Goal: Transaction & Acquisition: Purchase product/service

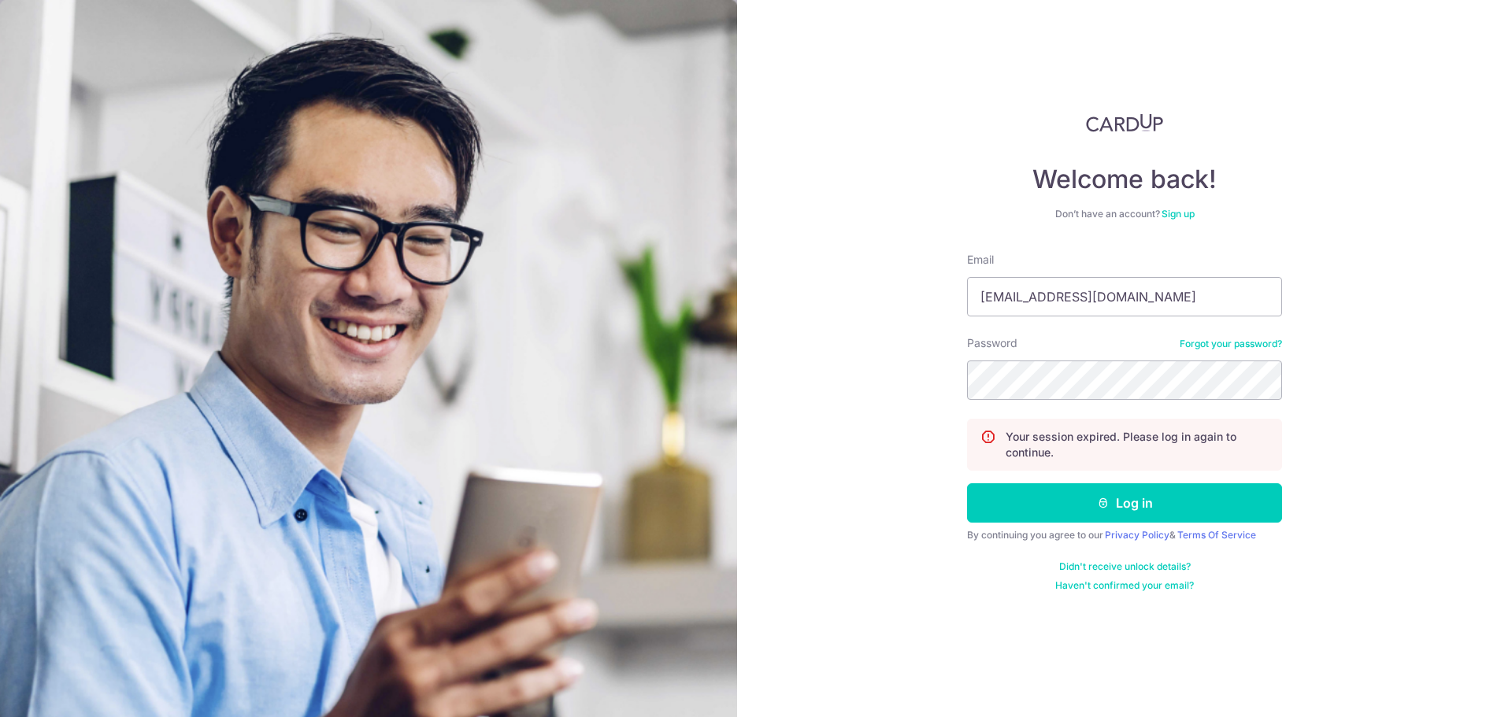
click at [967, 483] on button "Log in" at bounding box center [1124, 502] width 315 height 39
click at [1146, 500] on button "Log in" at bounding box center [1124, 502] width 315 height 39
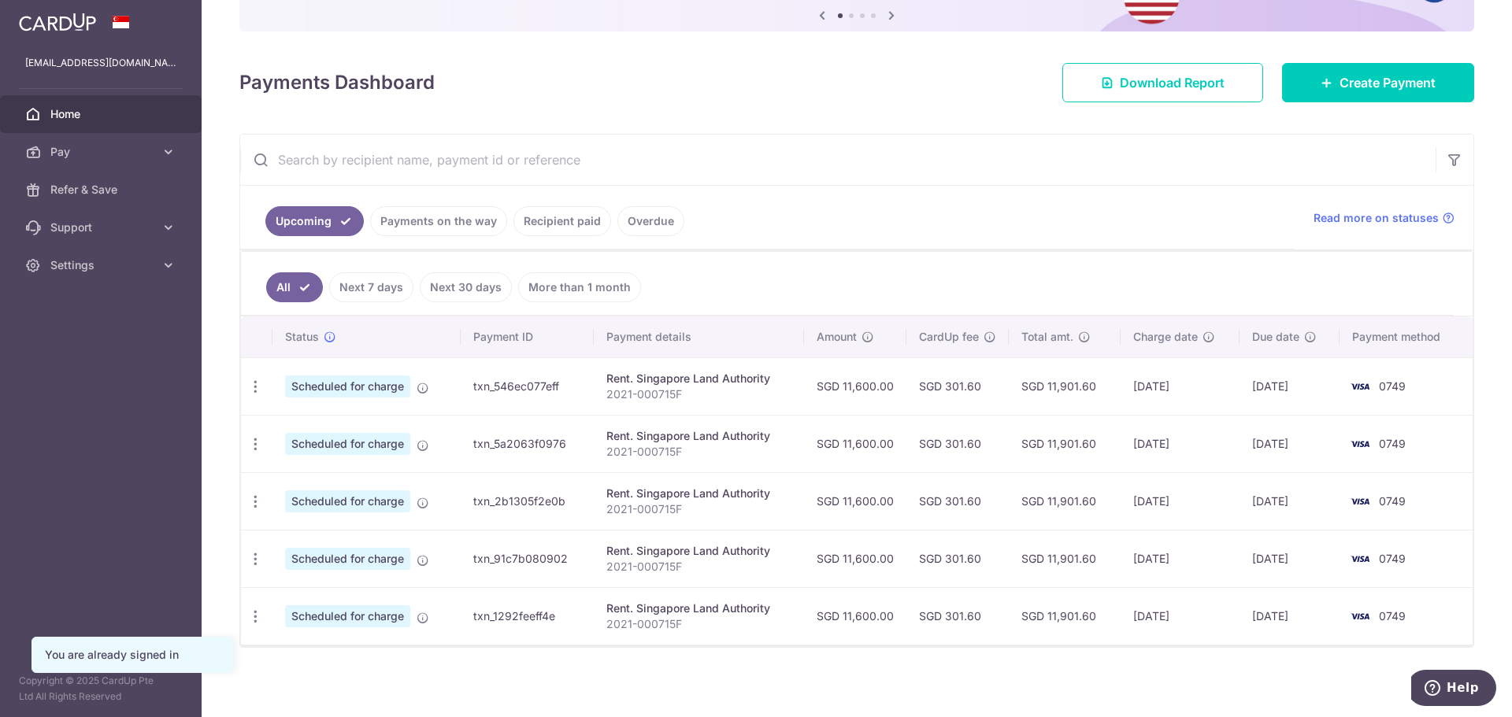
scroll to position [175, 0]
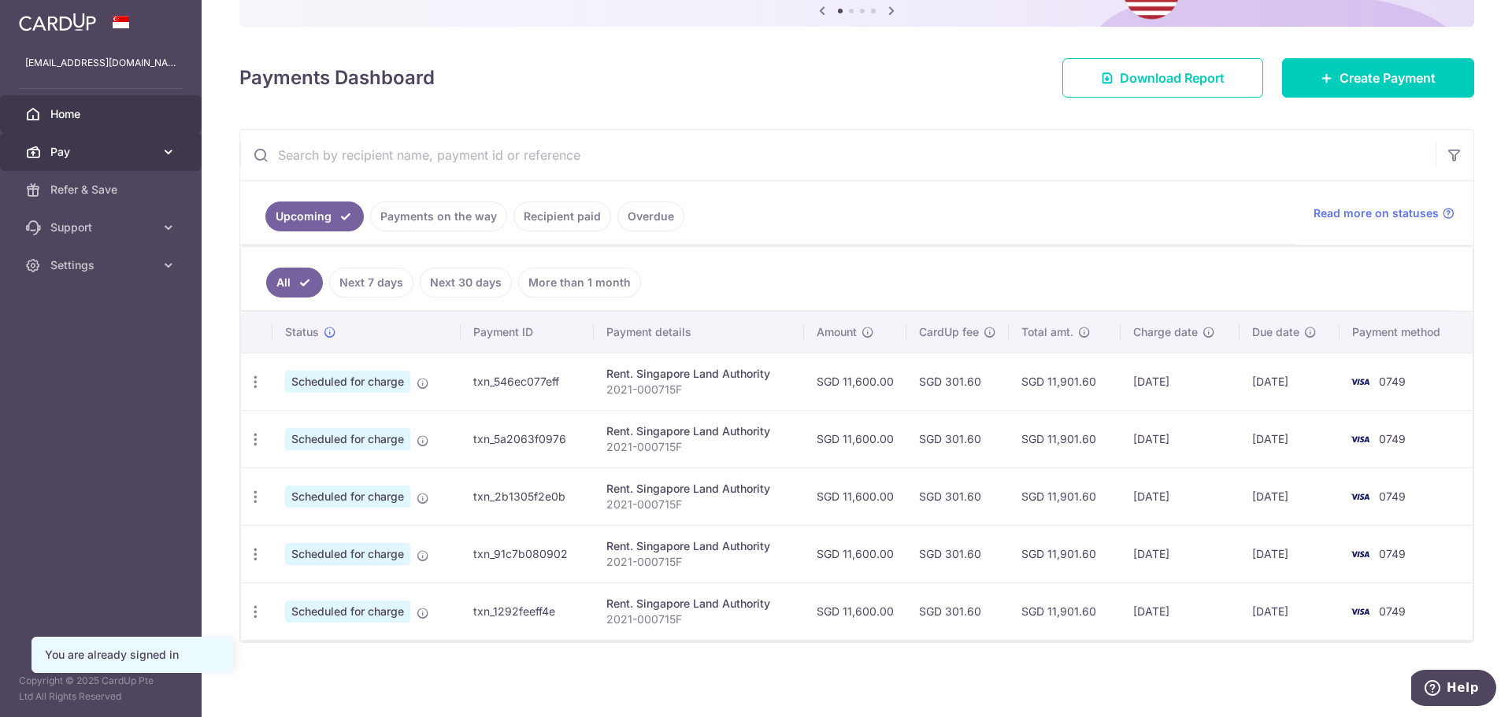
click at [107, 147] on span "Pay" at bounding box center [102, 152] width 104 height 16
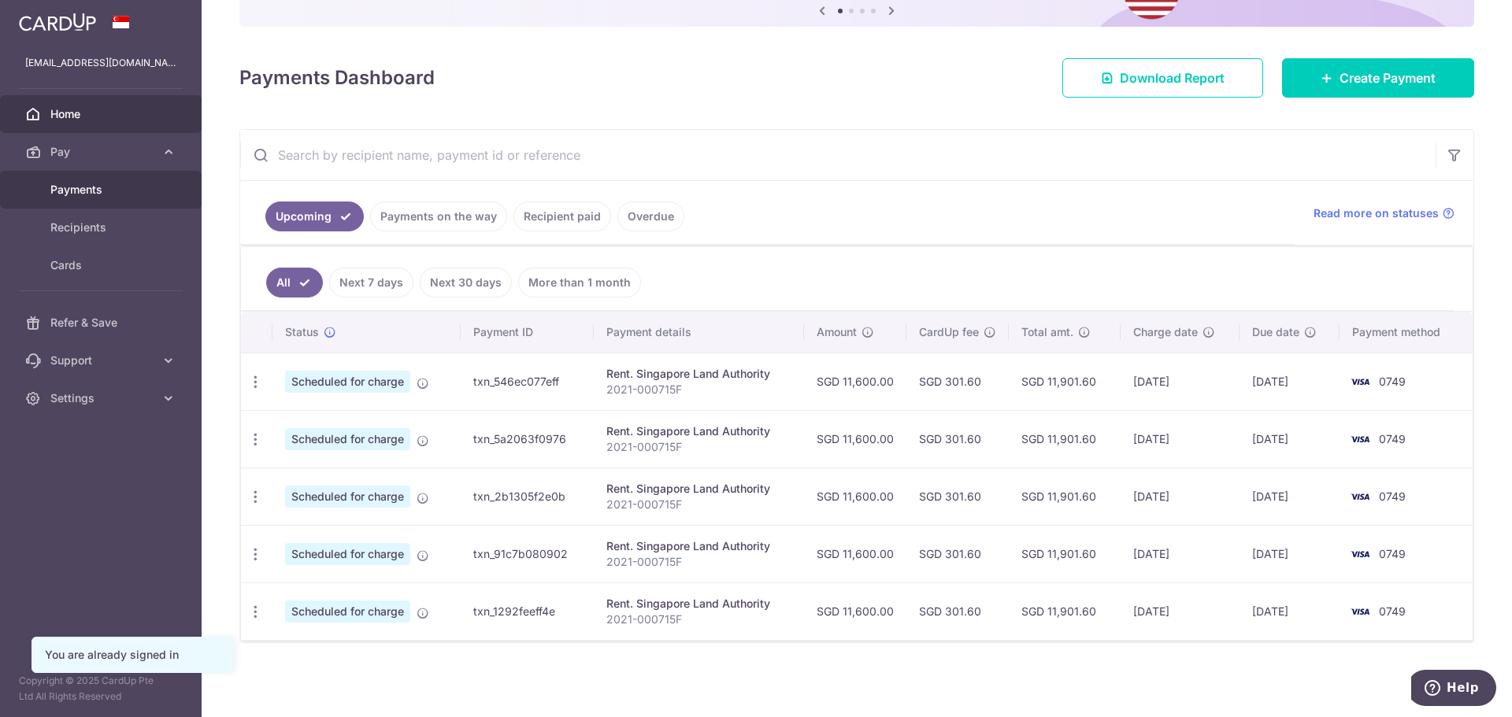
click at [109, 183] on span "Payments" at bounding box center [102, 190] width 104 height 16
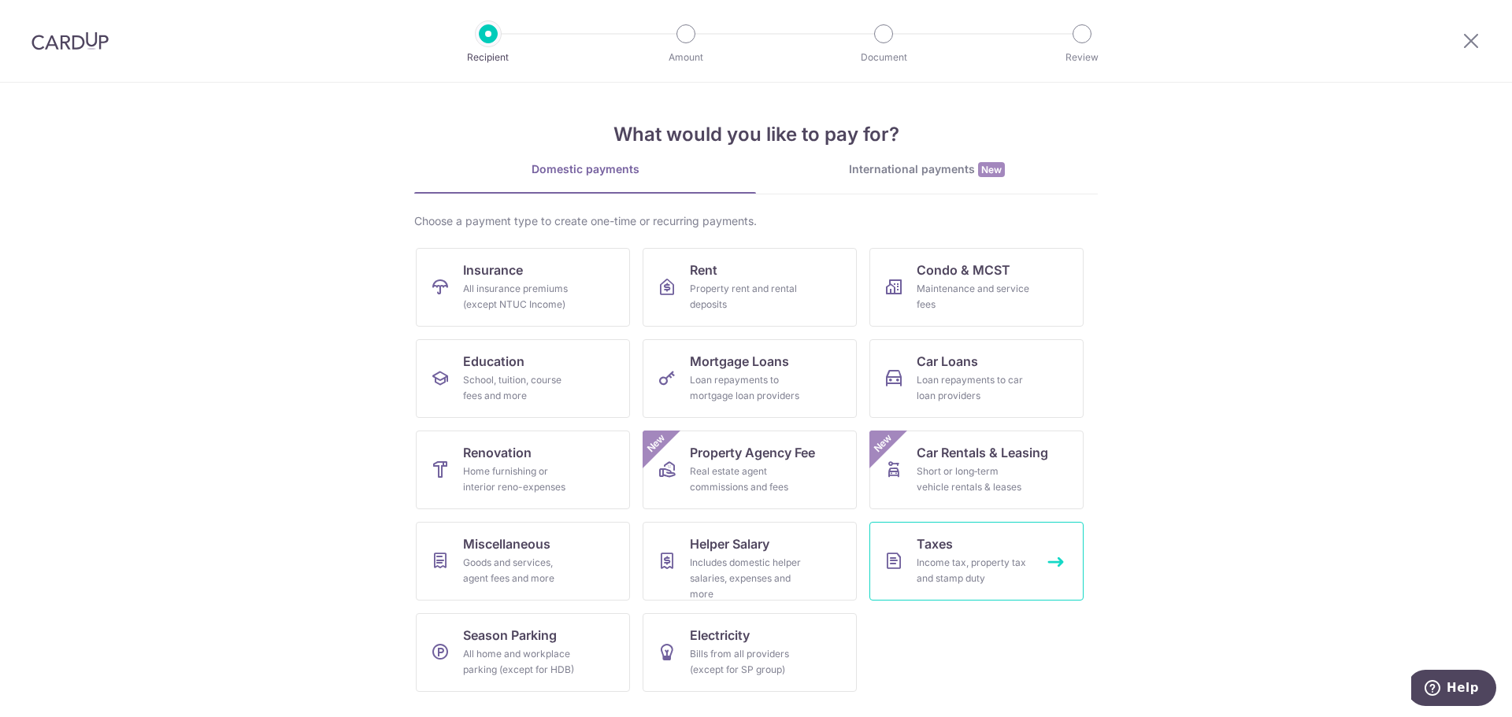
click at [972, 561] on div "Income tax, property tax and stamp duty" at bounding box center [972, 570] width 113 height 31
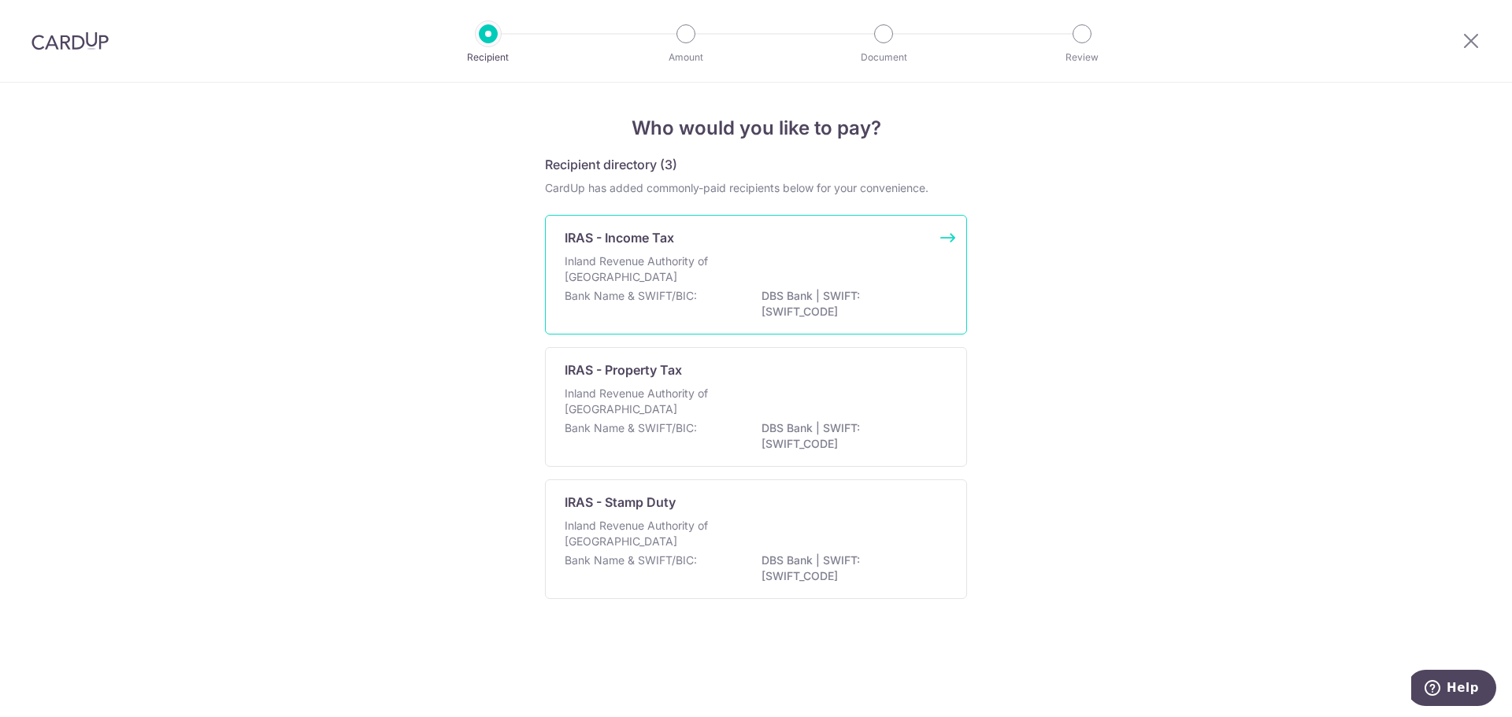
click at [697, 287] on div "Inland Revenue Authority of [GEOGRAPHIC_DATA]" at bounding box center [756, 271] width 383 height 35
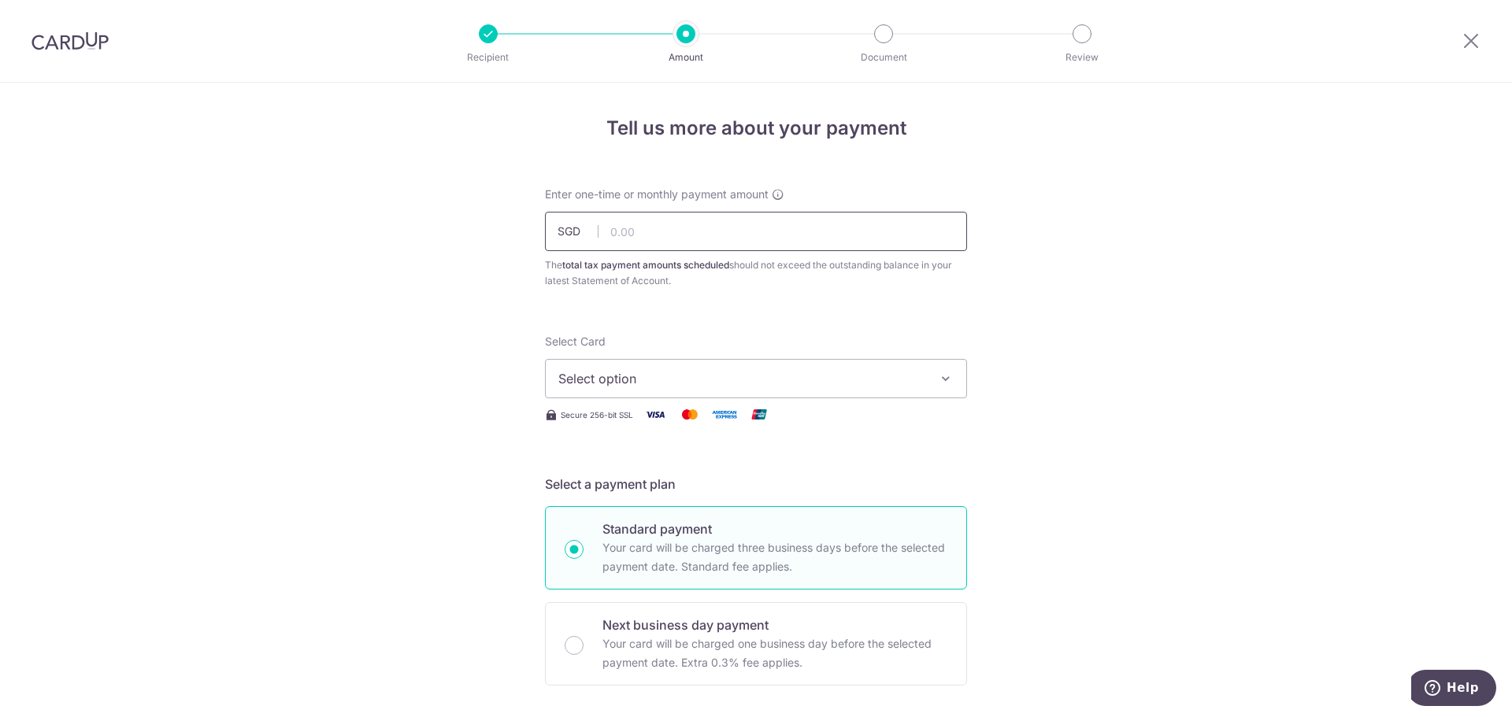
drag, startPoint x: 0, startPoint y: 0, endPoint x: 676, endPoint y: 229, distance: 714.1
click at [676, 229] on input "text" at bounding box center [756, 231] width 422 height 39
type input "247,849.28"
click at [671, 381] on span "Select option" at bounding box center [741, 378] width 367 height 19
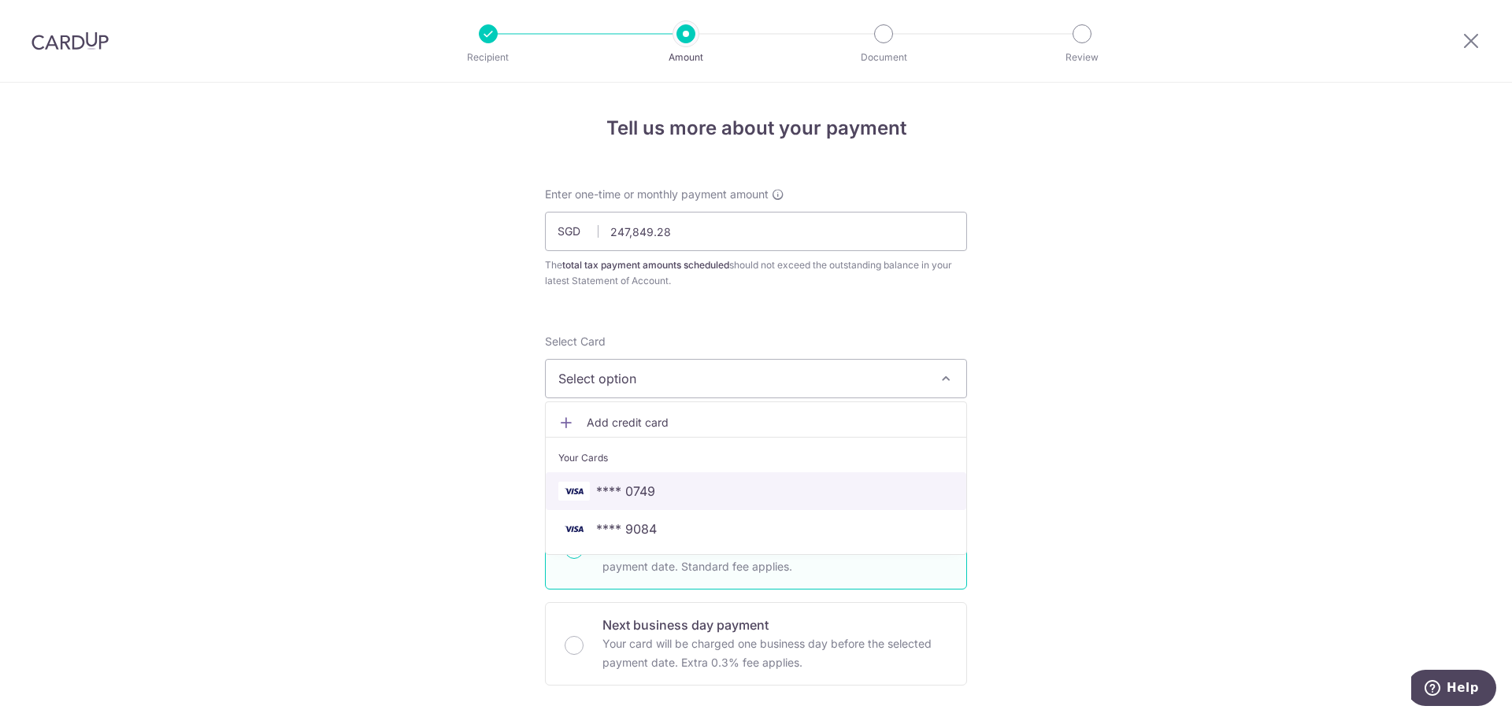
click at [668, 485] on span "**** 0749" at bounding box center [755, 491] width 395 height 19
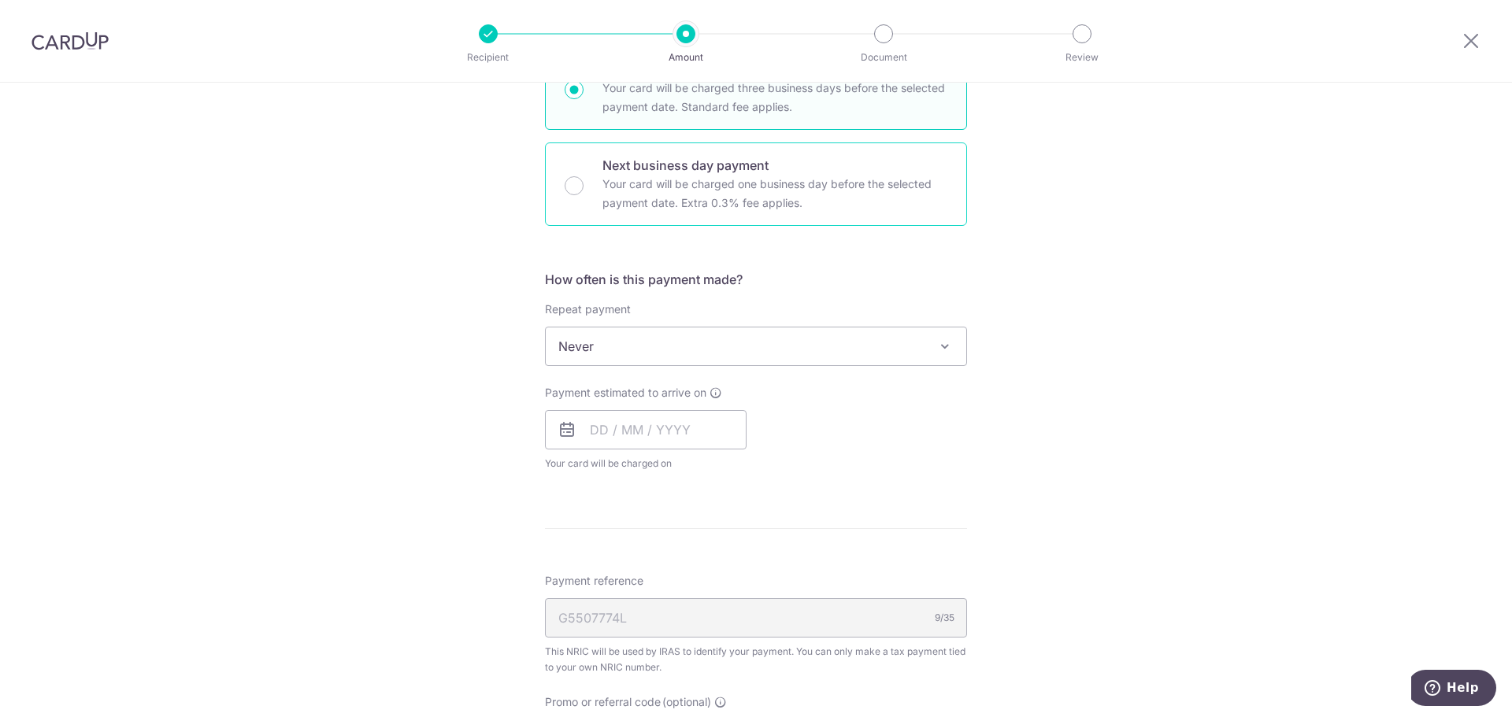
scroll to position [472, 0]
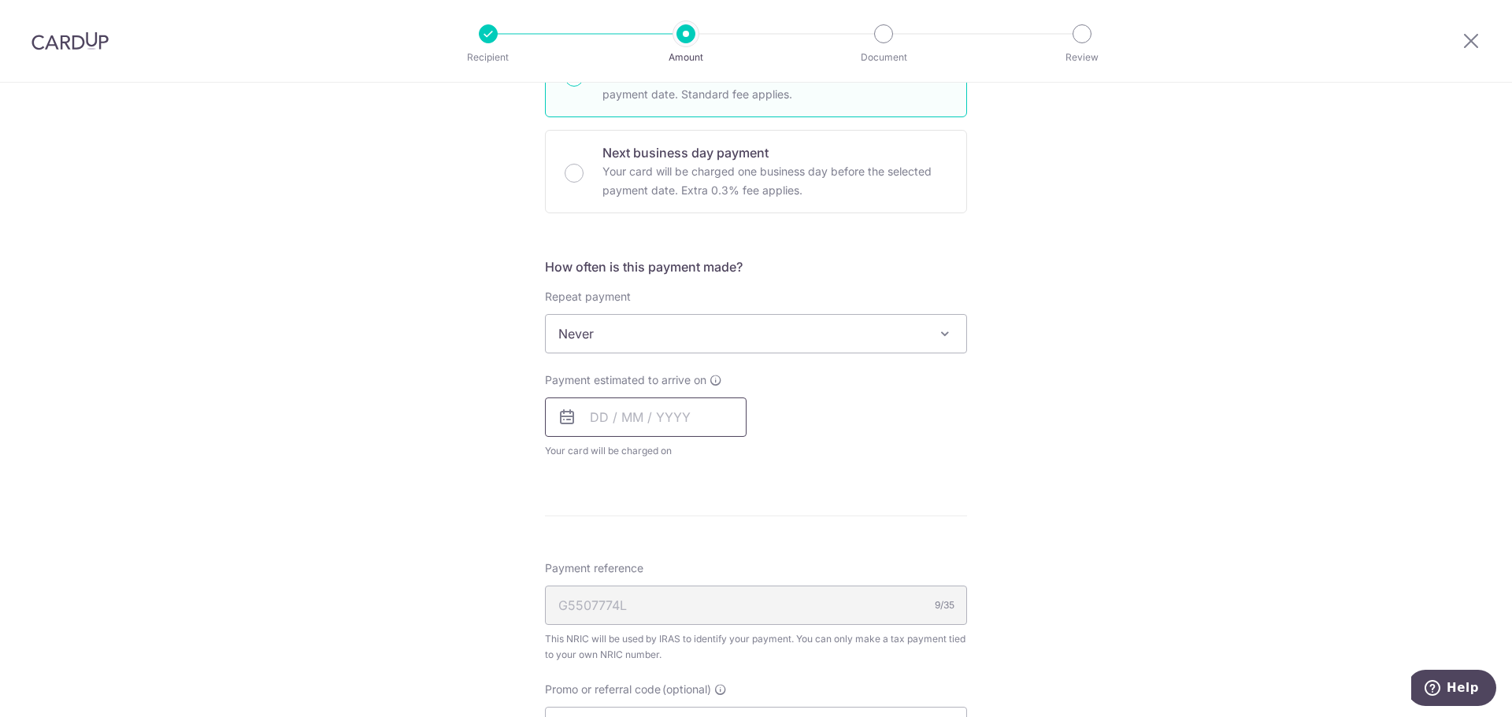
click at [640, 420] on input "text" at bounding box center [646, 417] width 202 height 39
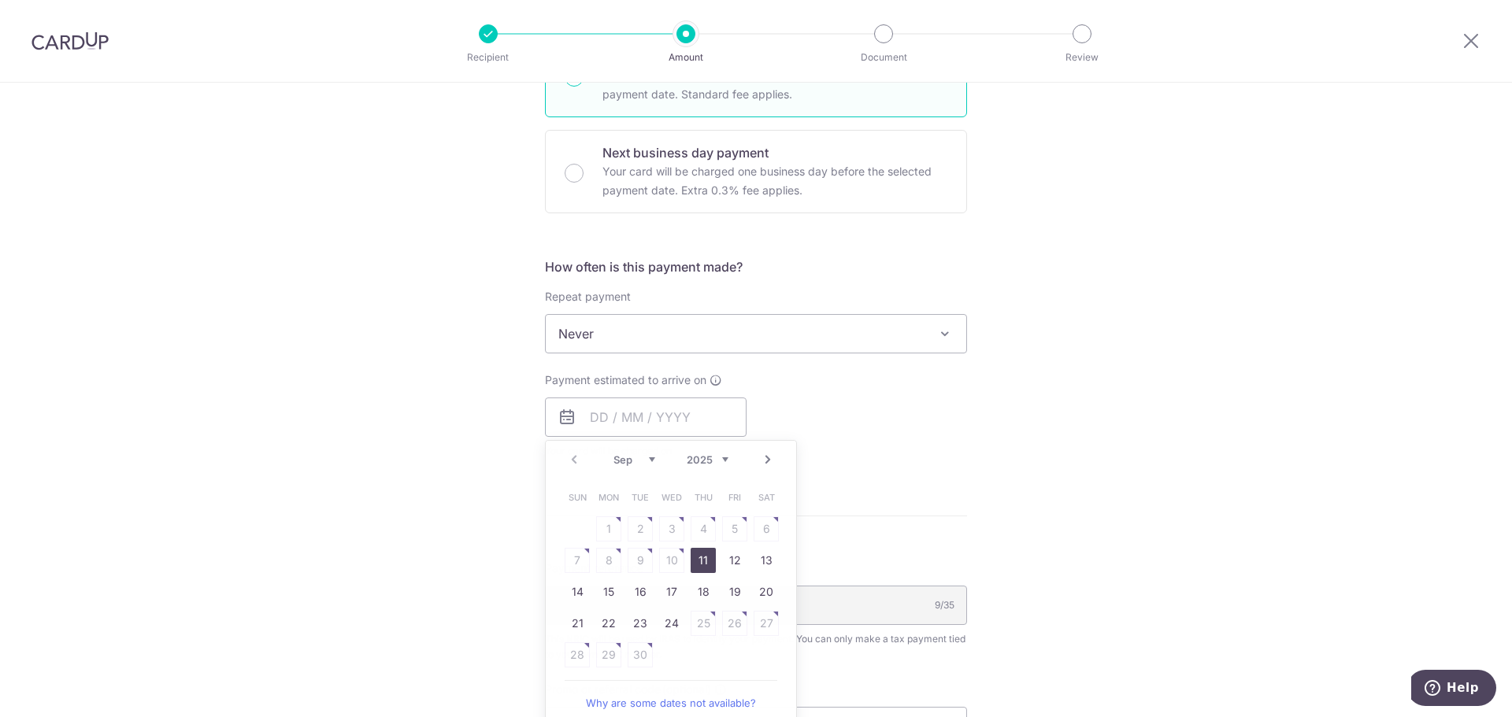
click at [565, 416] on icon at bounding box center [566, 417] width 19 height 19
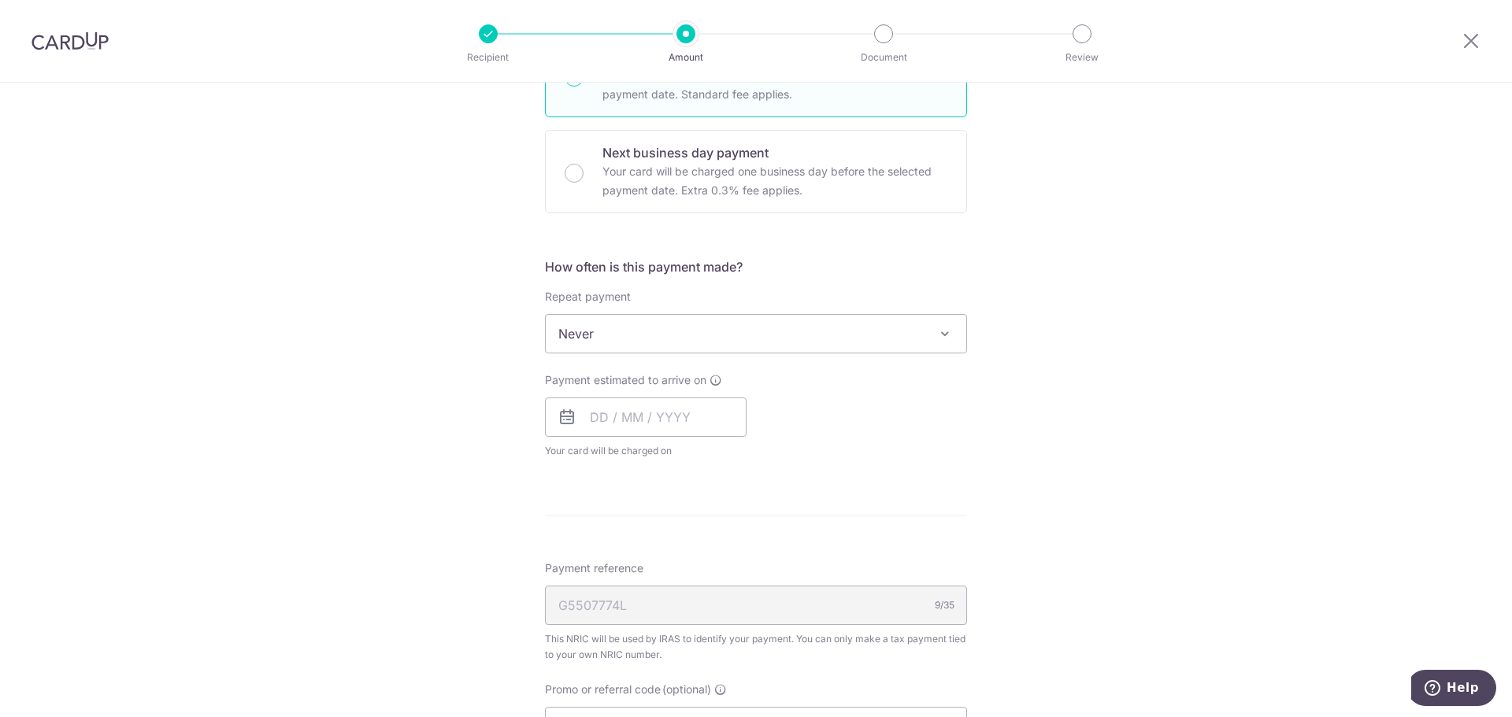
click at [565, 416] on icon at bounding box center [566, 417] width 19 height 19
click at [610, 413] on input "text" at bounding box center [646, 417] width 202 height 39
click at [672, 623] on link "24" at bounding box center [671, 623] width 25 height 25
type input "24/09/2025"
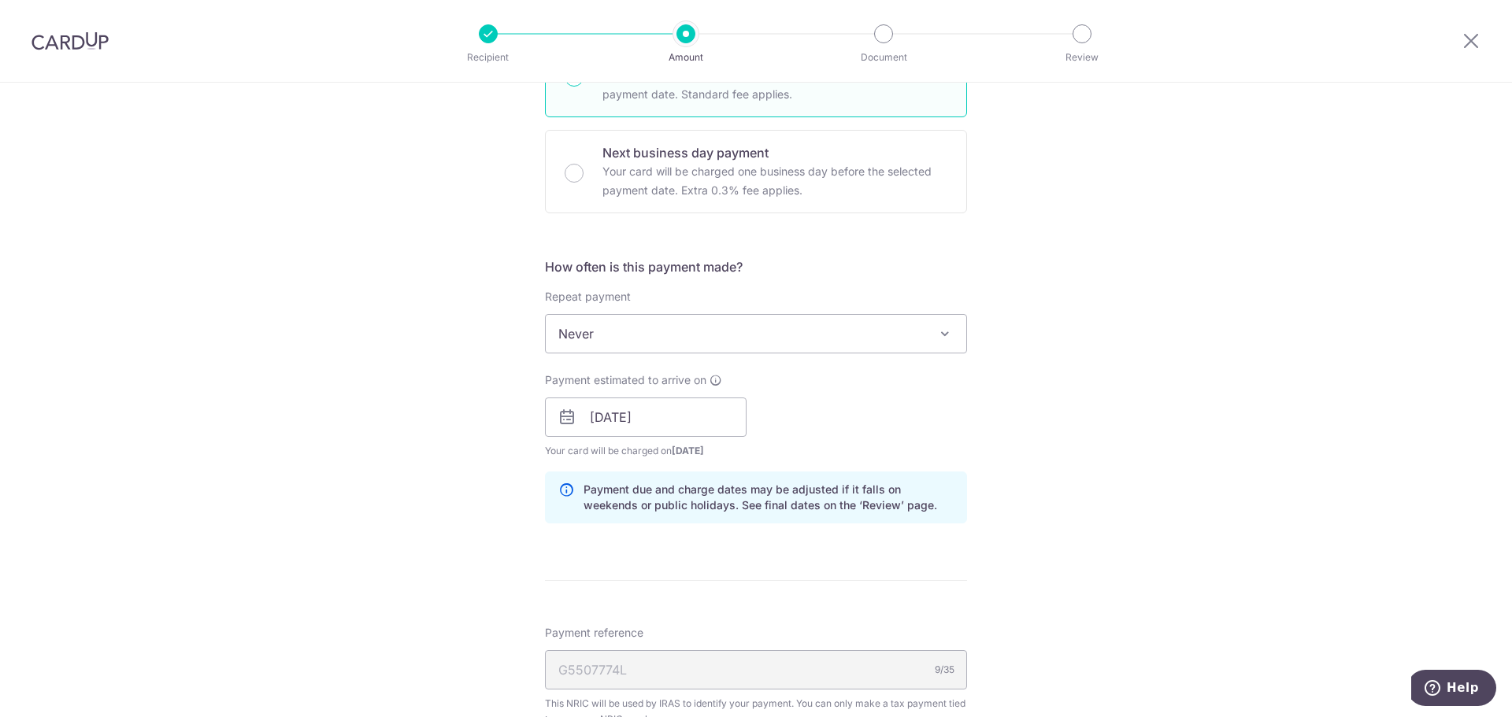
click at [811, 418] on div "Payment estimated to arrive on 24/09/2025 Prev Next Sep Oct Nov Dec 2025 2026 2…" at bounding box center [755, 415] width 441 height 87
click at [705, 667] on div "G5507774L 9/35" at bounding box center [756, 669] width 422 height 39
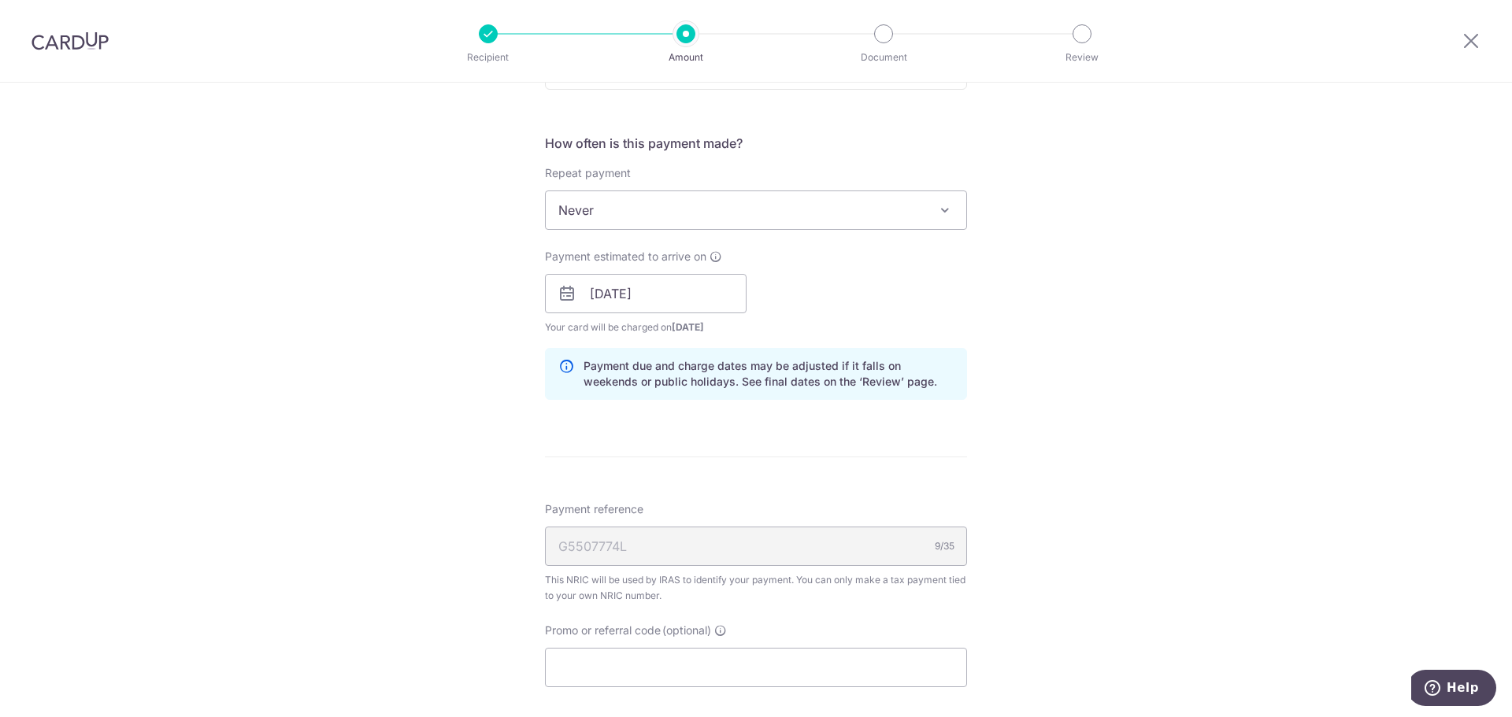
scroll to position [787, 0]
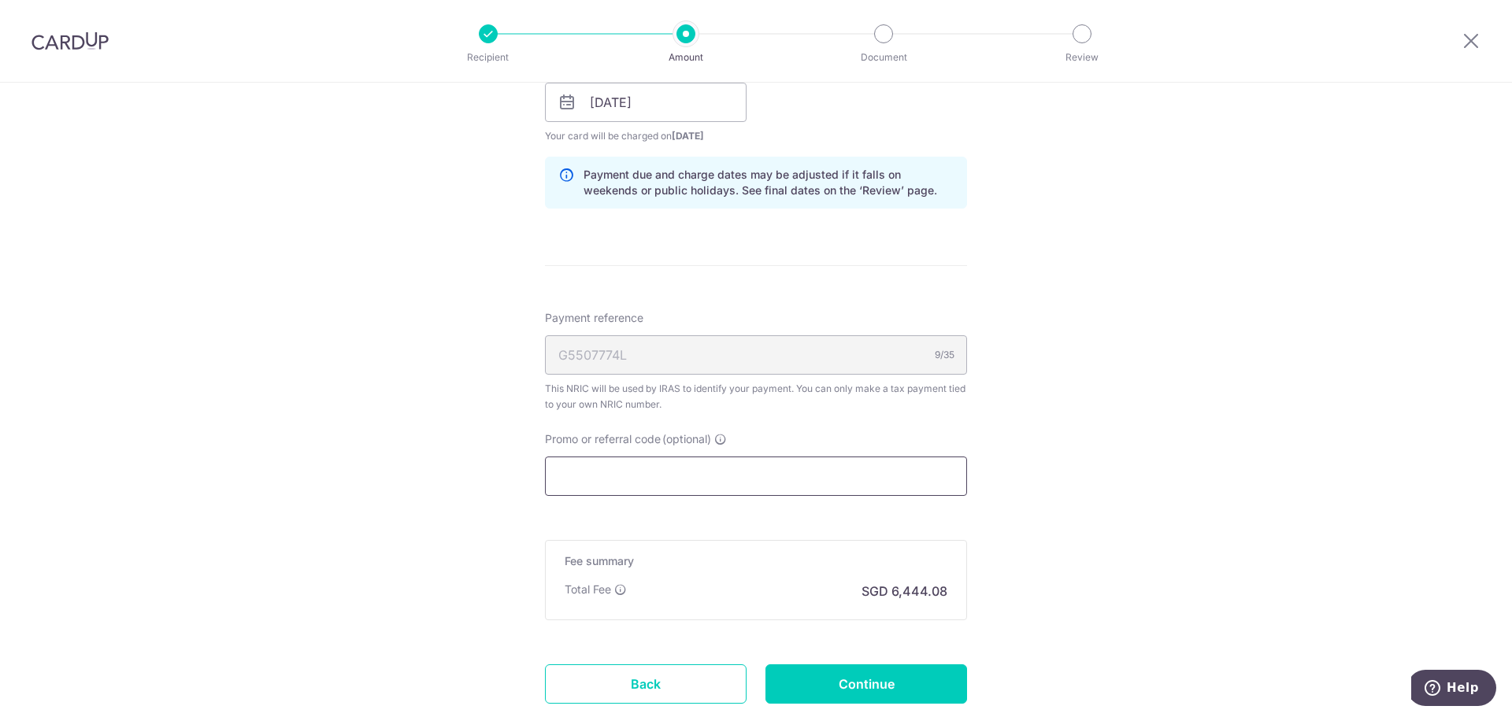
click at [668, 468] on input "Promo or referral code (optional)" at bounding box center [756, 476] width 422 height 39
paste input "168PTAX25"
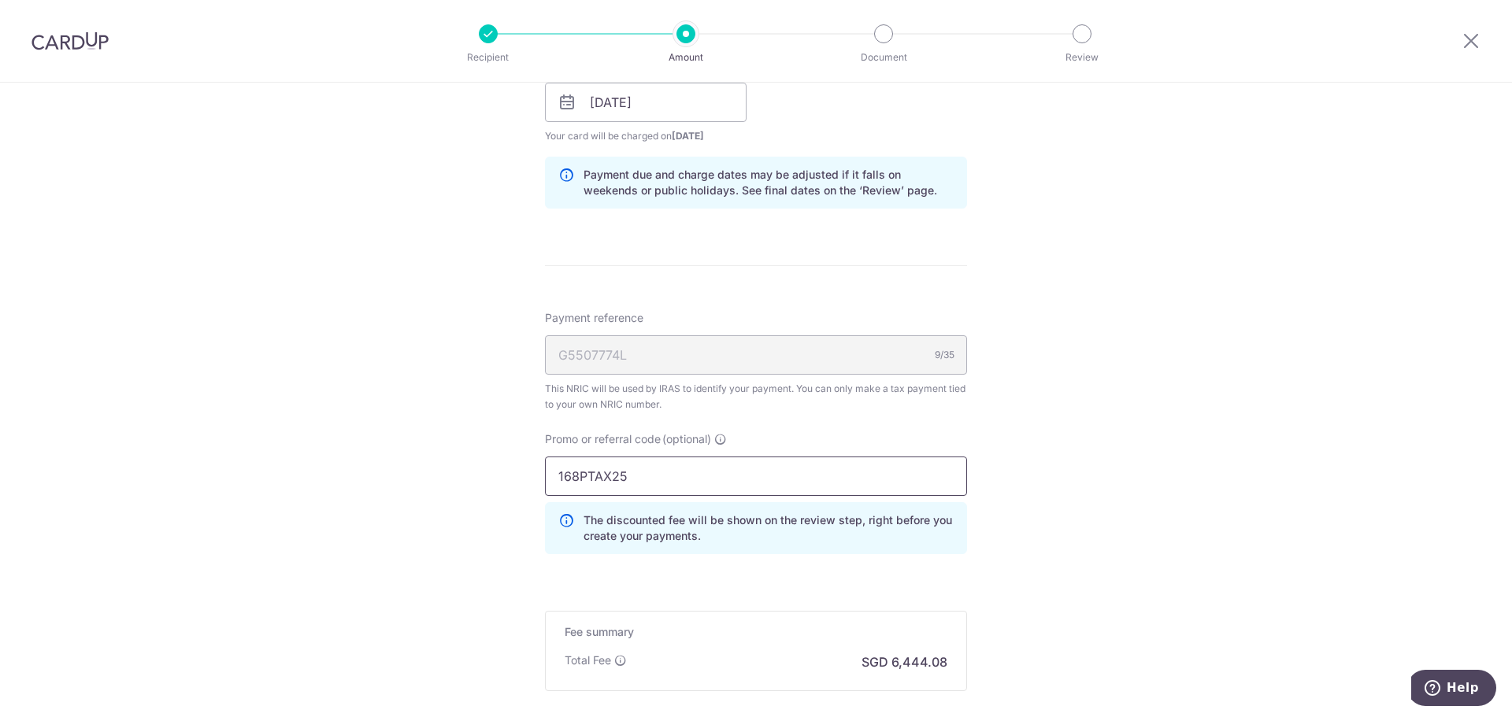
type input "168PTAX25"
drag, startPoint x: 1135, startPoint y: 487, endPoint x: 1123, endPoint y: 492, distance: 13.0
click at [1135, 487] on div "Tell us more about your payment Enter one-time or monthly payment amount SGD 24…" at bounding box center [756, 93] width 1512 height 1597
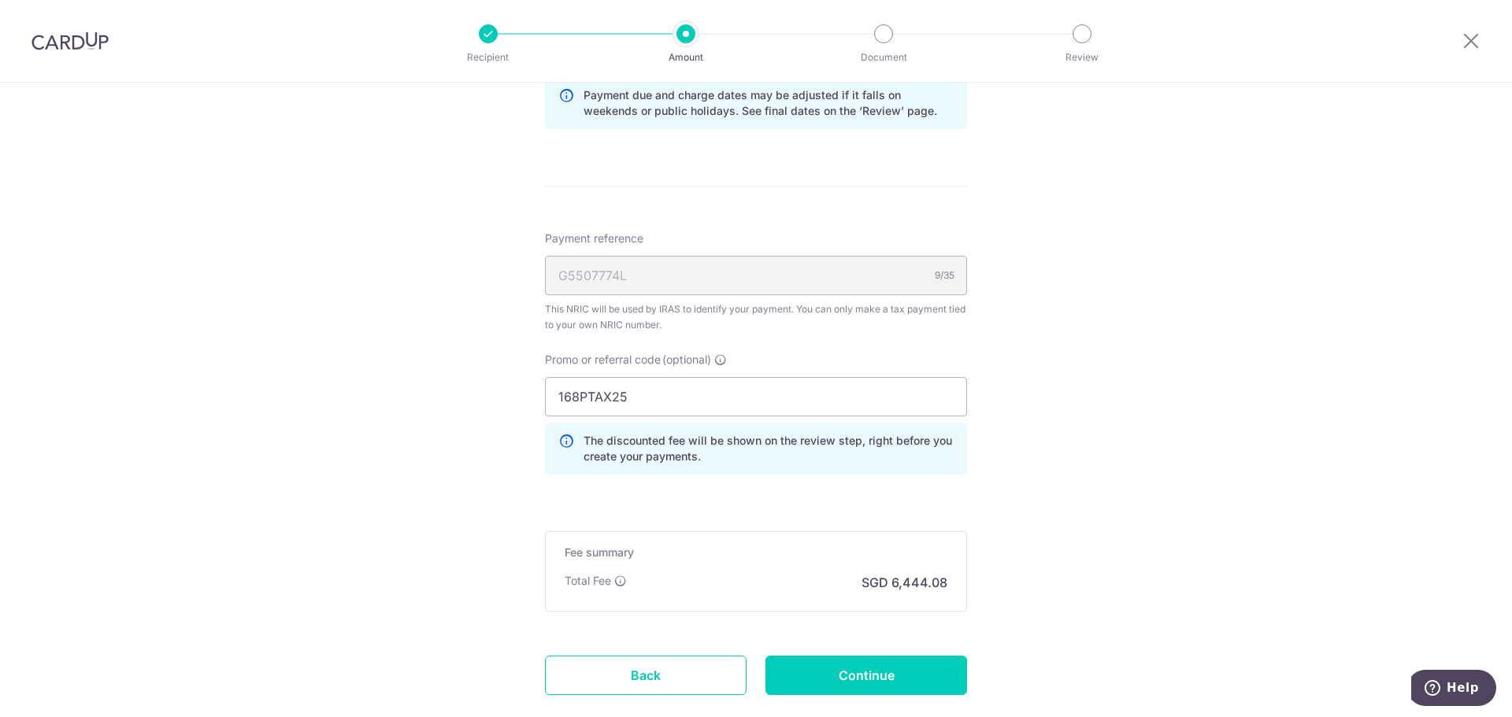
scroll to position [963, 0]
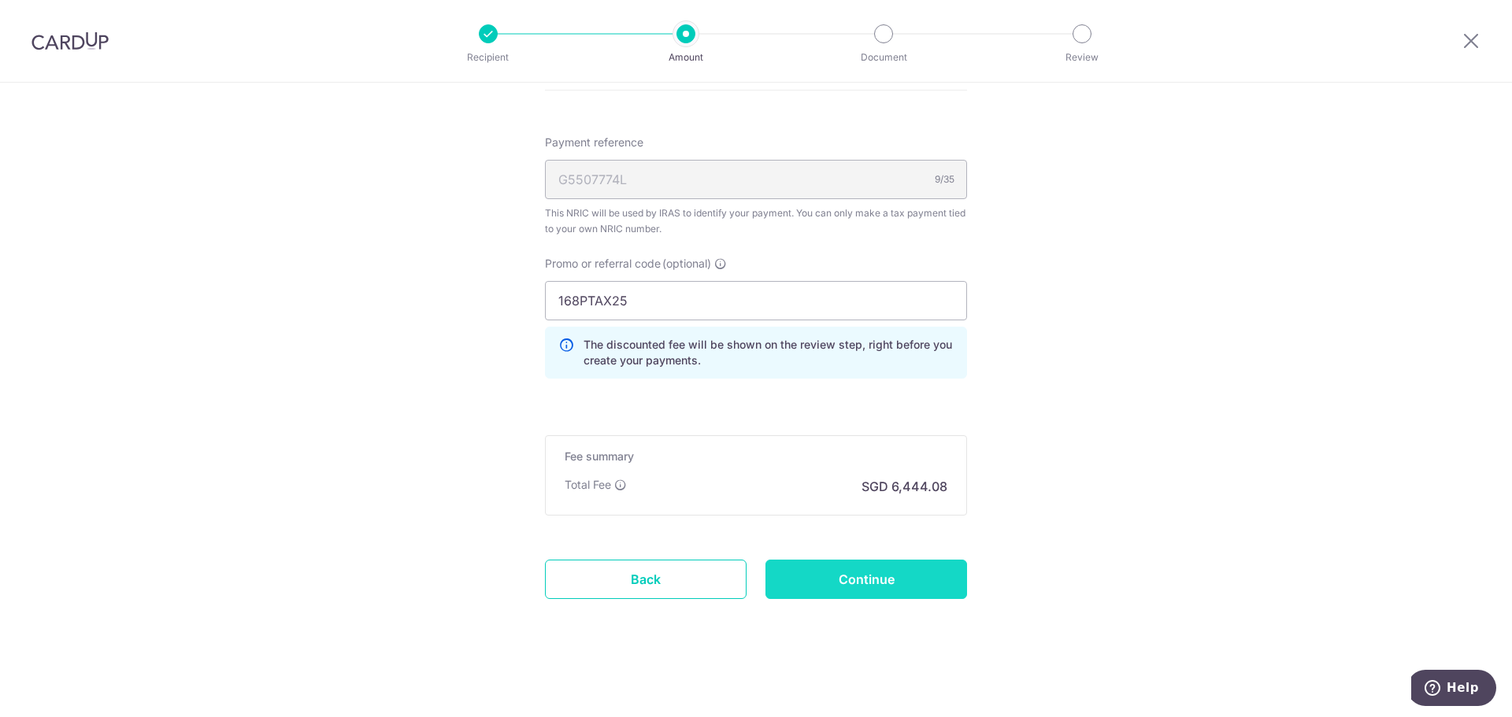
click at [868, 563] on input "Continue" at bounding box center [866, 579] width 202 height 39
type input "Create Schedule"
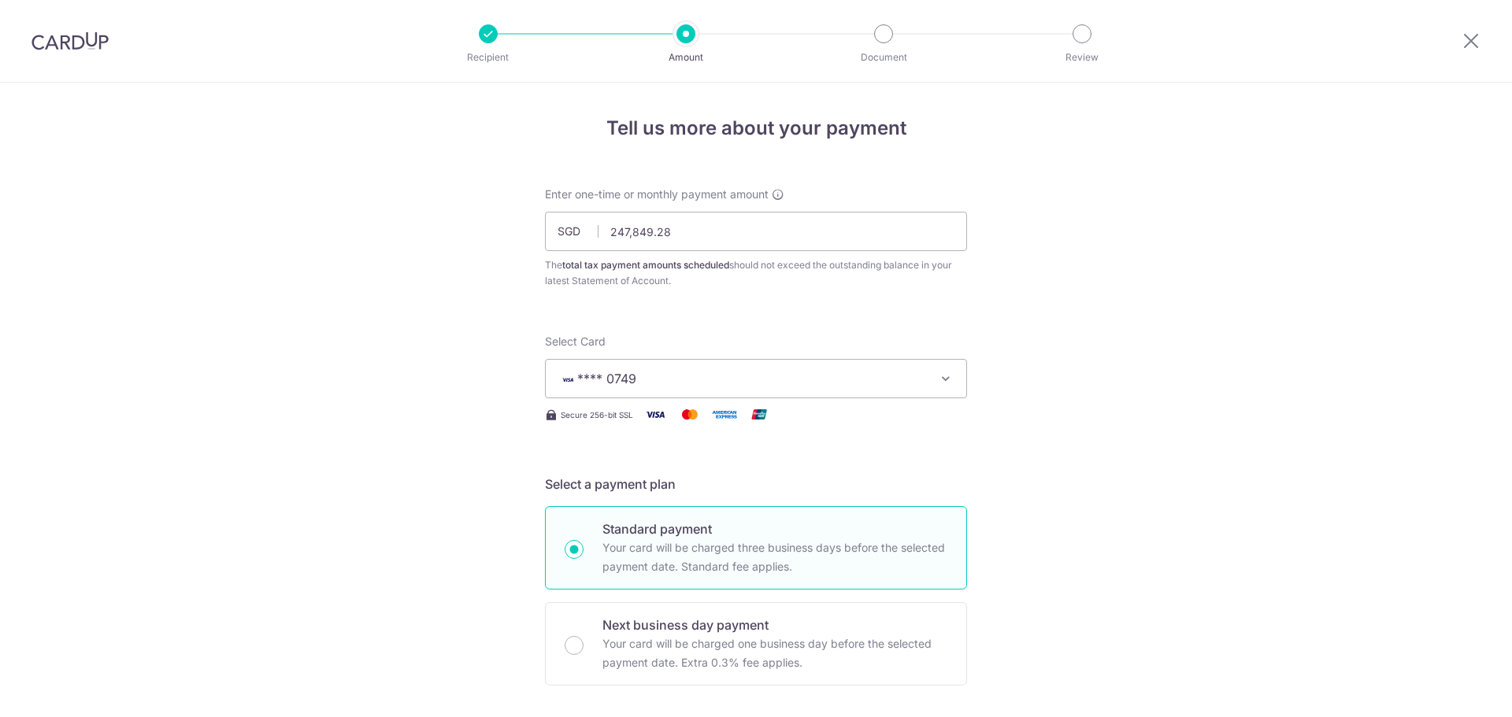
scroll to position [985, 0]
